Goal: Book appointment/travel/reservation

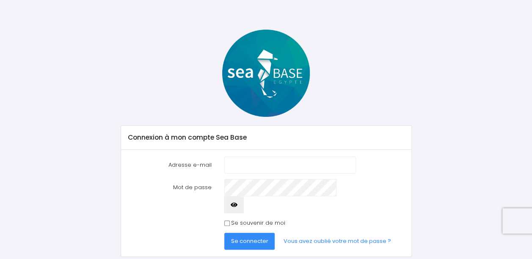
scroll to position [27, 0]
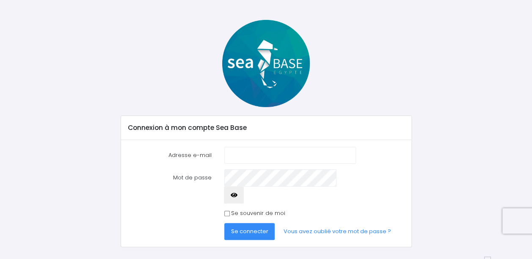
type input "magali.agostini@wanadoo.fr"
click at [238, 195] on icon "button" at bounding box center [234, 195] width 7 height 0
click at [252, 227] on span "Se connecter" at bounding box center [249, 231] width 37 height 8
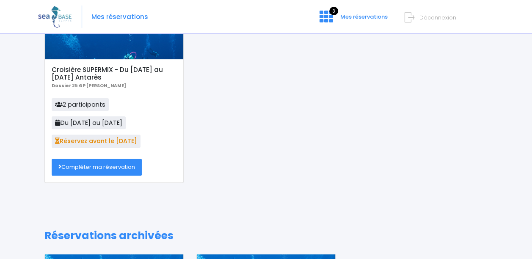
scroll to position [85, 0]
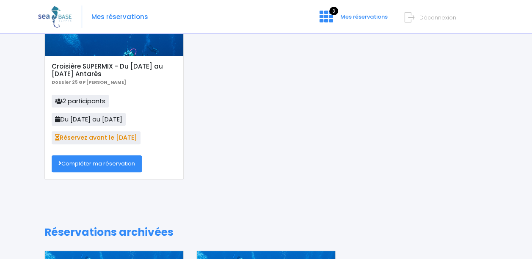
click at [90, 162] on link "Compléter ma réservation" at bounding box center [97, 163] width 90 height 17
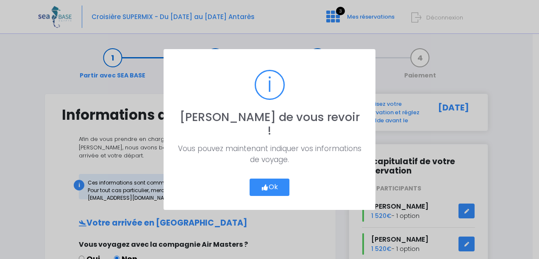
click at [262, 188] on icon "button" at bounding box center [265, 188] width 8 height 0
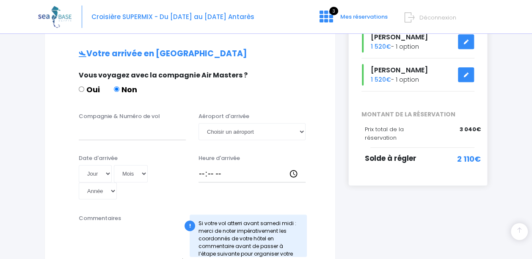
scroll to position [127, 0]
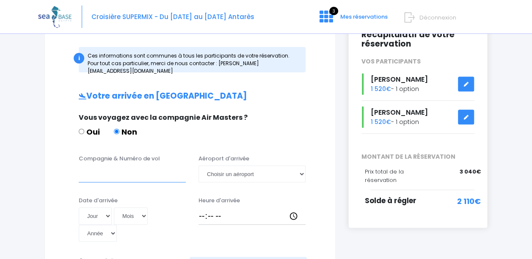
click at [116, 172] on input "Compagnie & Numéro de vol" at bounding box center [132, 174] width 107 height 17
click at [104, 166] on input "EASY JET" at bounding box center [132, 174] width 107 height 17
click at [150, 168] on input "EASYJET" at bounding box center [132, 174] width 107 height 17
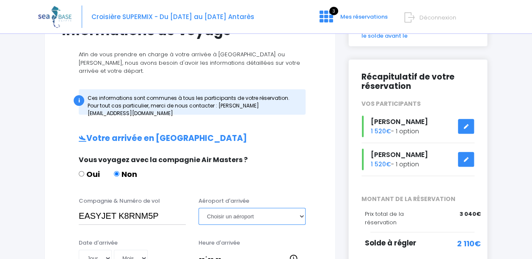
click at [260, 208] on select "Choisir un aéroport Hurghada Marsa Alam" at bounding box center [252, 216] width 107 height 17
drag, startPoint x: 158, startPoint y: 207, endPoint x: 119, endPoint y: 206, distance: 38.1
click at [119, 208] on input "EASYJET K8RNM5P" at bounding box center [132, 216] width 107 height 17
type input "EASYJET EJU4691"
click at [222, 208] on select "Choisir un aéroport Hurghada Marsa Alam" at bounding box center [252, 216] width 107 height 17
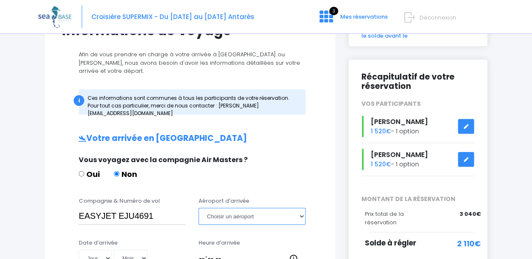
select select "Hurghada"
click at [199, 208] on select "Choisir un aéroport Hurghada Marsa Alam" at bounding box center [252, 216] width 107 height 17
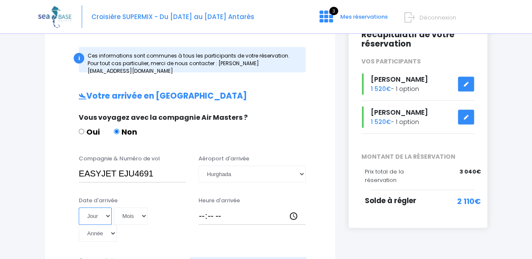
click at [96, 207] on select "Jour 01 02 03 04 05 06 07 08 09 10 11 12 13 14 15 16 17 18 19 20 21 22 23 24 25…" at bounding box center [95, 215] width 33 height 17
select select "15"
click at [79, 207] on select "Jour 01 02 03 04 05 06 07 08 09 10 11 12 13 14 15 16 17 18 19 20 21 22 23 24 25…" at bounding box center [95, 215] width 33 height 17
click at [140, 207] on select "Mois 01 02 03 04 05 06 07 08 09 10 11 12" at bounding box center [131, 215] width 34 height 17
select select "11"
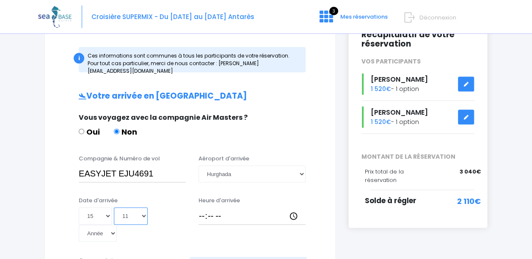
click at [114, 207] on select "Mois 01 02 03 04 05 06 07 08 09 10 11 12" at bounding box center [131, 215] width 34 height 17
click at [232, 211] on input "Heure d'arrivée" at bounding box center [252, 215] width 107 height 17
type input "17:15"
click at [274, 219] on div "Heure d'arrivée 17:15" at bounding box center [252, 219] width 120 height 46
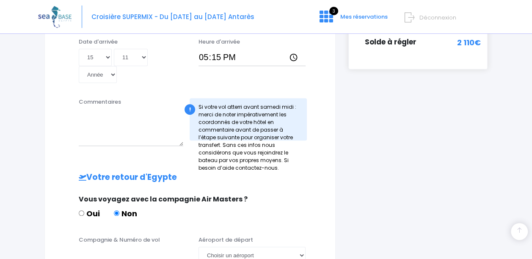
scroll to position [339, 0]
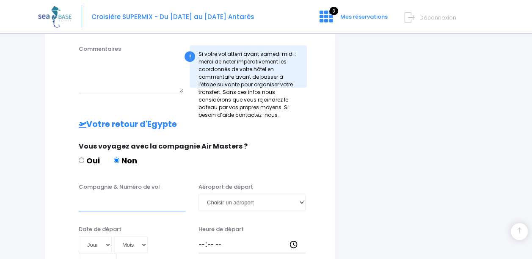
click at [92, 196] on input "Compagnie & Numéro de vol" at bounding box center [132, 202] width 107 height 17
type input "EASYJET EJU4692"
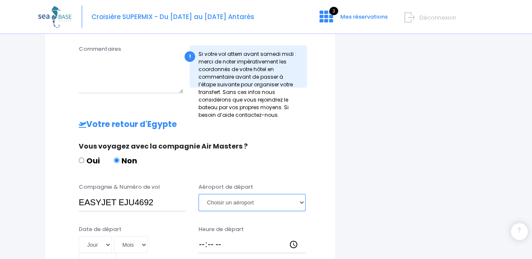
click at [245, 195] on select "Choisir un aéroport Hurghada Marsa Alam" at bounding box center [252, 202] width 107 height 17
select select "Hurghada"
click at [199, 194] on select "Choisir un aéroport Hurghada Marsa Alam" at bounding box center [252, 202] width 107 height 17
click at [103, 236] on select "Jour 01 02 03 04 05 06 07 08 09 10 11 12 13 14 15 16 17 18 19 20 21 22 23 24 25…" at bounding box center [95, 244] width 33 height 17
select select "22"
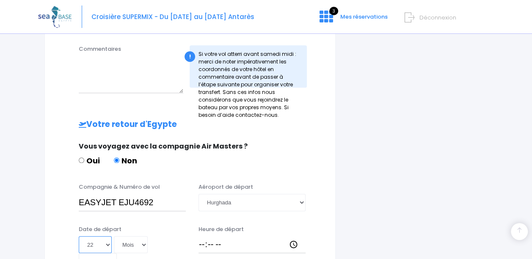
click at [79, 236] on select "Jour 01 02 03 04 05 06 07 08 09 10 11 12 13 14 15 16 17 18 19 20 21 22 23 24 25…" at bounding box center [95, 244] width 33 height 17
click at [128, 237] on select "Mois 01 02 03 04 05 06 07 08 09 10 11 12" at bounding box center [131, 244] width 34 height 17
select select "11"
click at [114, 236] on select "Mois 01 02 03 04 05 06 07 08 09 10 11 12" at bounding box center [131, 244] width 34 height 17
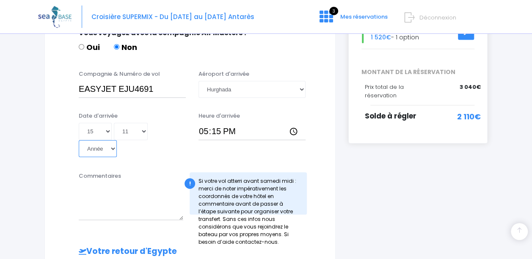
click at [106, 140] on select "Année 2045 2044 2043 2042 2041 2040 2039 2038 2037 2036 2035 2034 2033 2032 203…" at bounding box center [98, 148] width 38 height 17
select select "2025"
click at [79, 140] on select "Année 2045 2044 2043 2042 2041 2040 2039 2038 2037 2036 2035 2034 2033 2032 203…" at bounding box center [98, 148] width 38 height 17
type input "2025-11-15"
click at [130, 172] on div "Commentaires" at bounding box center [130, 196] width 117 height 48
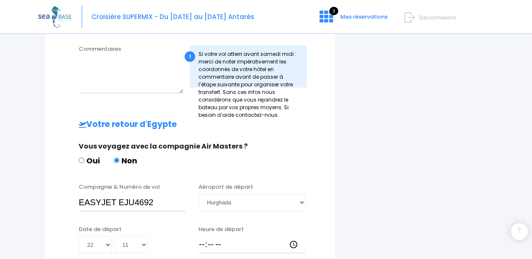
scroll to position [466, 0]
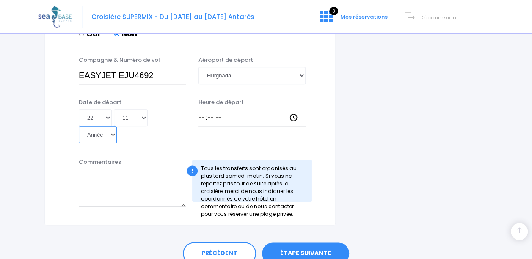
click at [110, 126] on select "Année 2045 2044 2043 2042 2041 2040 2039 2038 2037 2036 2035 2034 2033 2032 203…" at bounding box center [98, 134] width 38 height 17
select select "2025"
click at [79, 126] on select "Année 2045 2044 2043 2042 2041 2040 2039 2038 2037 2036 2035 2034 2033 2032 203…" at bounding box center [98, 134] width 38 height 17
type input "2025-11-22"
click at [201, 109] on input "Heure de départ" at bounding box center [252, 117] width 107 height 17
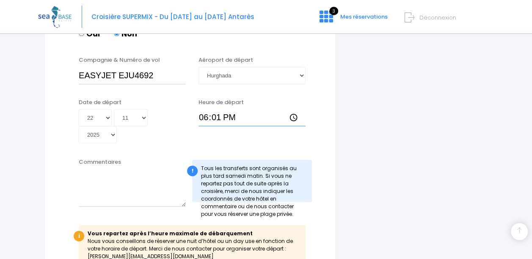
type input "18:10"
click at [260, 149] on div at bounding box center [189, 149] width 269 height 0
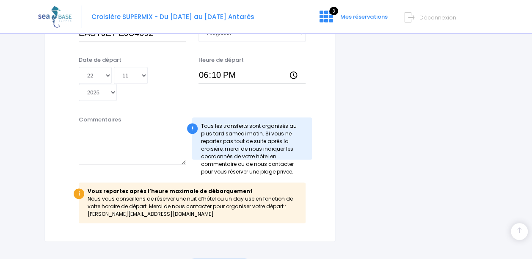
scroll to position [555, 0]
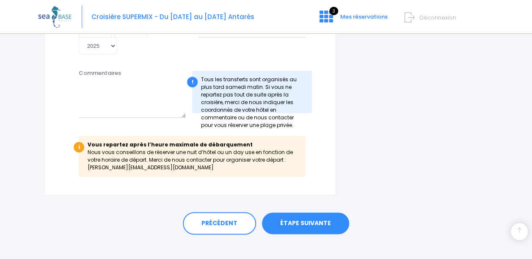
click at [318, 214] on link "ÉTAPE SUIVANTE" at bounding box center [305, 224] width 87 height 22
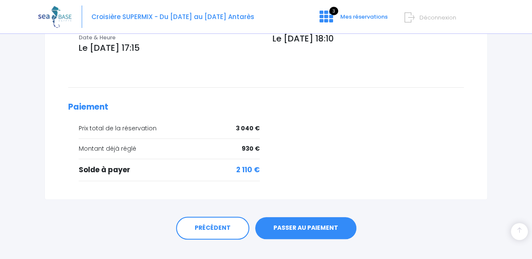
scroll to position [357, 0]
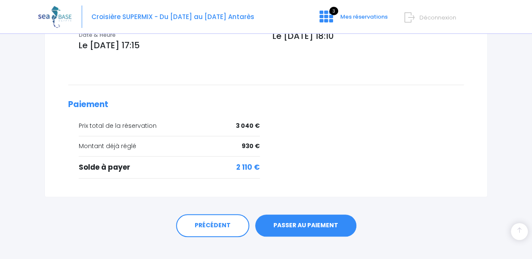
click at [306, 215] on link "PASSER AU PAIEMENT" at bounding box center [305, 226] width 101 height 22
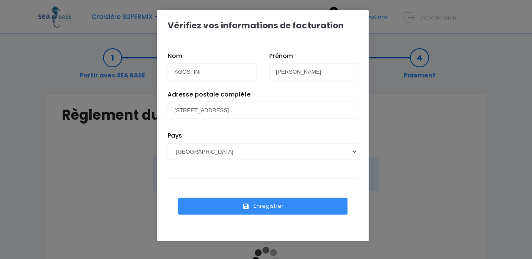
click at [267, 205] on button "Enregistrer" at bounding box center [262, 206] width 169 height 17
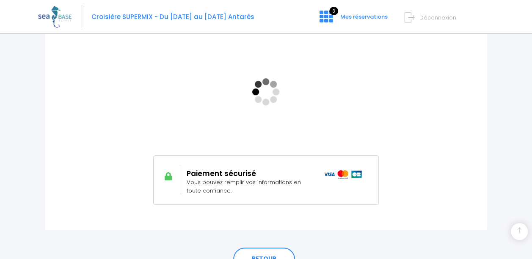
scroll to position [169, 0]
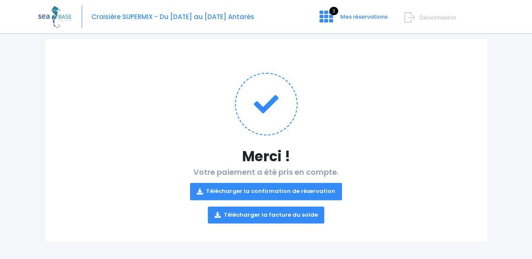
scroll to position [58, 0]
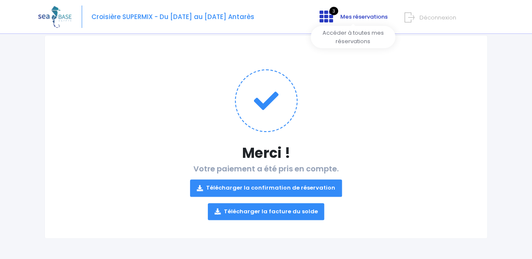
click at [350, 20] on span "Mes réservations" at bounding box center [363, 17] width 47 height 8
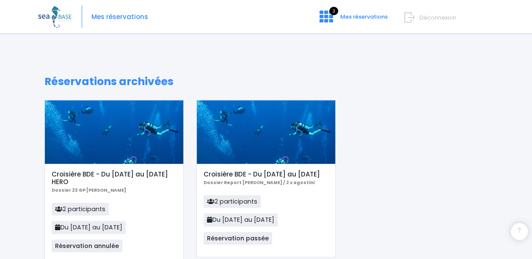
scroll to position [297, 0]
